Goal: Task Accomplishment & Management: Complete application form

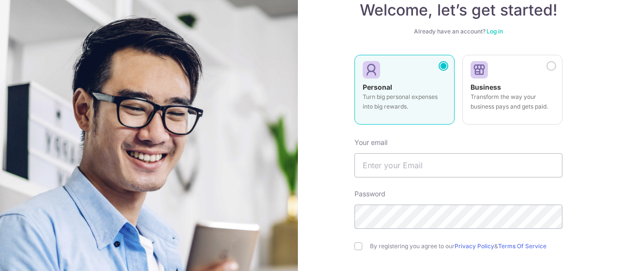
scroll to position [97, 0]
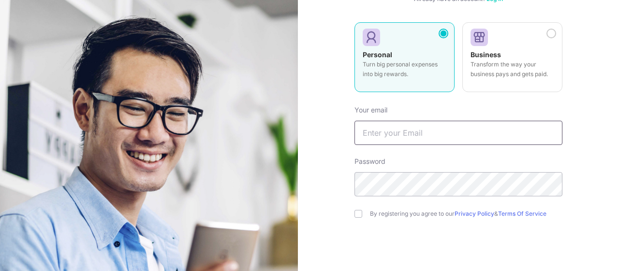
click at [405, 135] on input "text" at bounding box center [459, 133] width 208 height 24
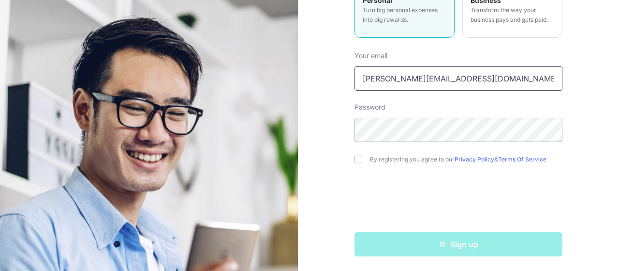
type input "[PERSON_NAME][EMAIL_ADDRESS][DOMAIN_NAME]"
click at [362, 161] on div "By registering you agree to our Privacy Policy & Terms Of Service" at bounding box center [459, 159] width 208 height 12
click at [358, 161] on input "checkbox" at bounding box center [359, 159] width 8 height 8
checkbox input "true"
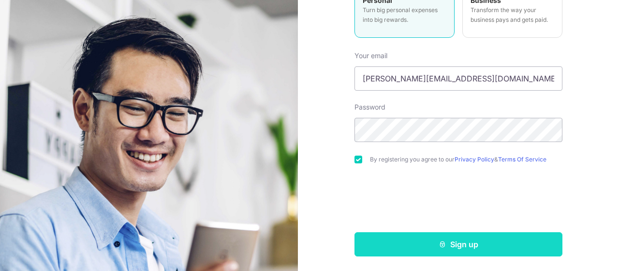
click at [433, 236] on button "Sign up" at bounding box center [459, 244] width 208 height 24
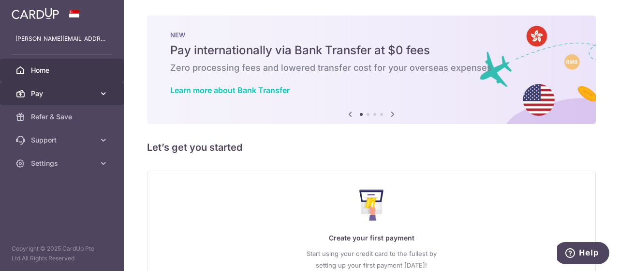
click at [103, 87] on link "Pay" at bounding box center [62, 93] width 124 height 23
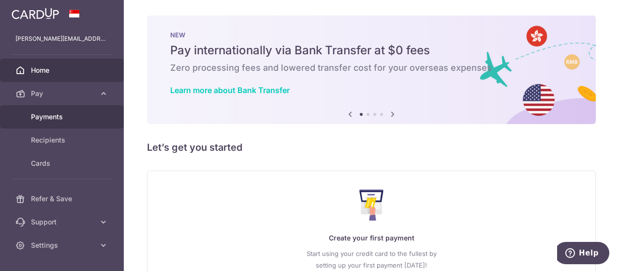
click at [77, 121] on span "Payments" at bounding box center [63, 117] width 64 height 10
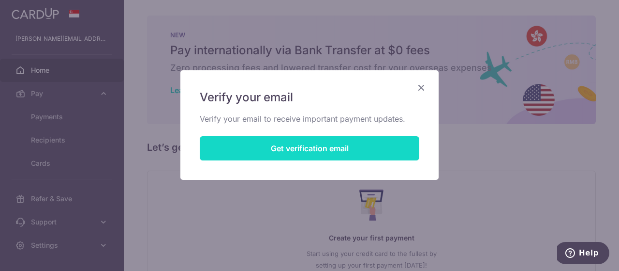
click at [327, 154] on button "Get verification email" at bounding box center [310, 148] width 220 height 24
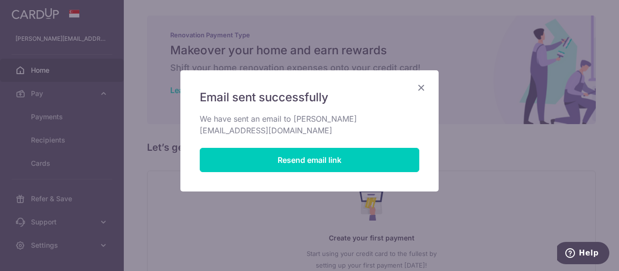
click at [422, 85] on icon "Close" at bounding box center [422, 87] width 12 height 12
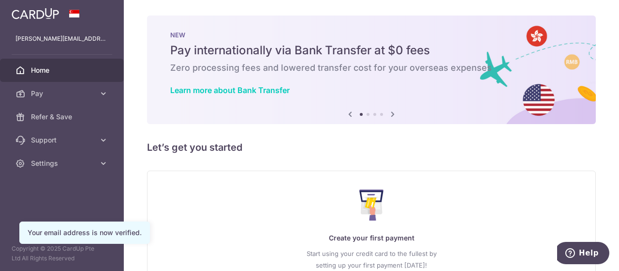
scroll to position [48, 0]
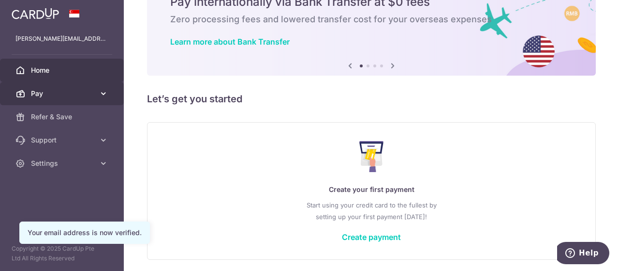
click at [65, 91] on span "Pay" at bounding box center [63, 94] width 64 height 10
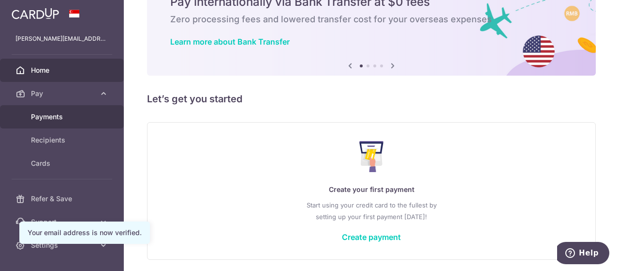
click at [58, 124] on link "Payments" at bounding box center [62, 116] width 124 height 23
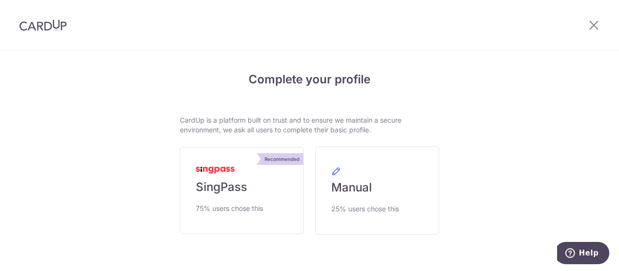
scroll to position [36, 0]
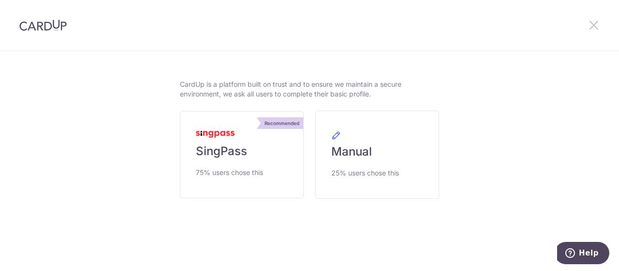
click at [596, 26] on icon at bounding box center [594, 25] width 12 height 12
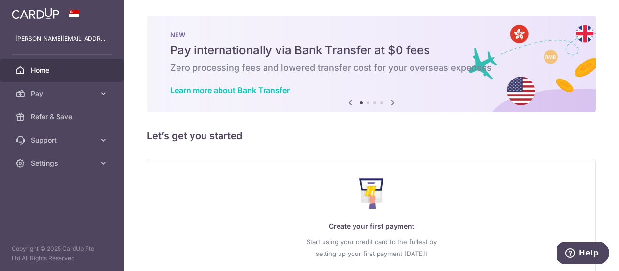
scroll to position [71, 0]
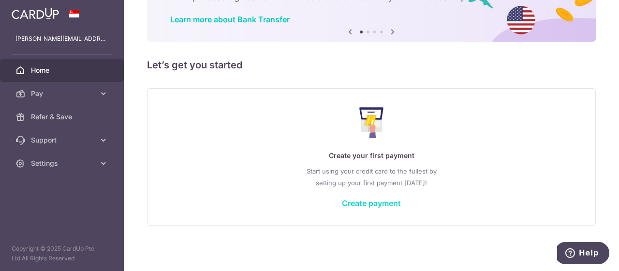
click at [358, 202] on link "Create payment" at bounding box center [371, 203] width 59 height 10
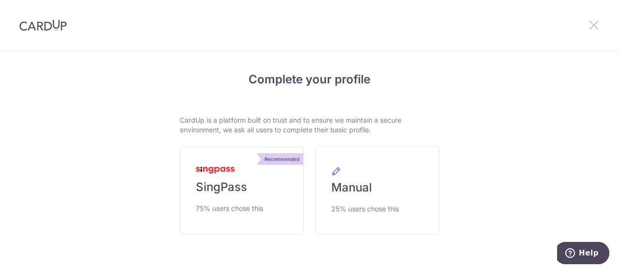
click at [596, 28] on icon at bounding box center [594, 25] width 12 height 12
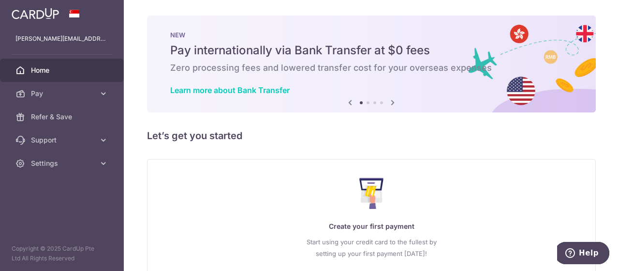
click at [390, 97] on icon at bounding box center [393, 102] width 12 height 12
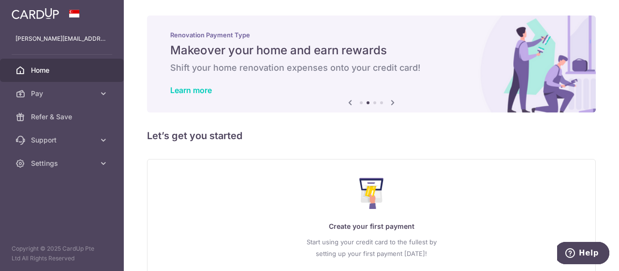
click at [390, 97] on icon at bounding box center [393, 102] width 12 height 12
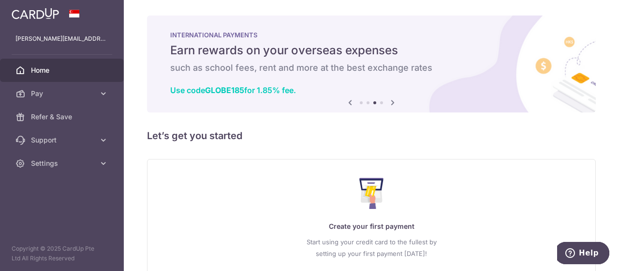
click at [390, 97] on icon at bounding box center [393, 102] width 12 height 12
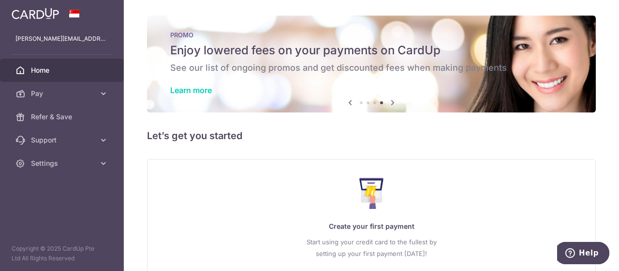
click at [390, 97] on icon at bounding box center [393, 102] width 12 height 12
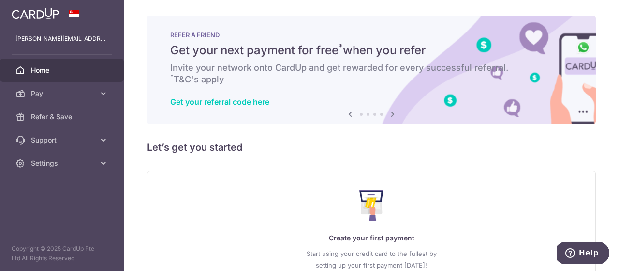
click at [392, 112] on icon at bounding box center [393, 114] width 12 height 12
